Goal: Information Seeking & Learning: Stay updated

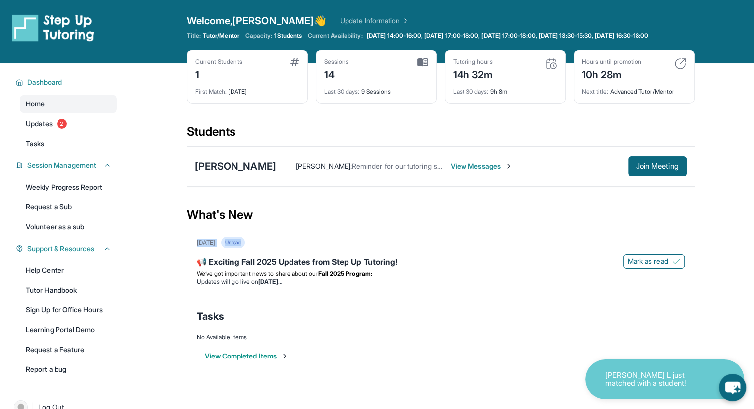
drag, startPoint x: 525, startPoint y: 234, endPoint x: 520, endPoint y: 245, distance: 11.8
click at [520, 245] on section "What's New August 27th Unread 📢 Exciting Fall 2025 Updates from Step Up Tutorin…" at bounding box center [440, 282] width 507 height 178
click at [479, 237] on div "August 27th Unread" at bounding box center [441, 242] width 488 height 11
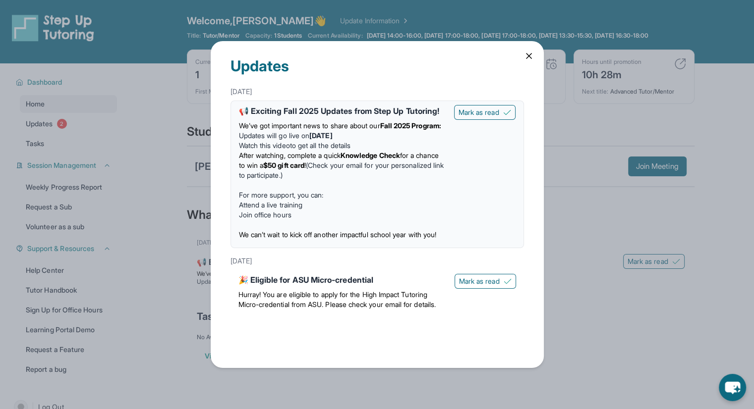
click at [529, 54] on icon at bounding box center [528, 56] width 5 height 5
